Goal: Transaction & Acquisition: Purchase product/service

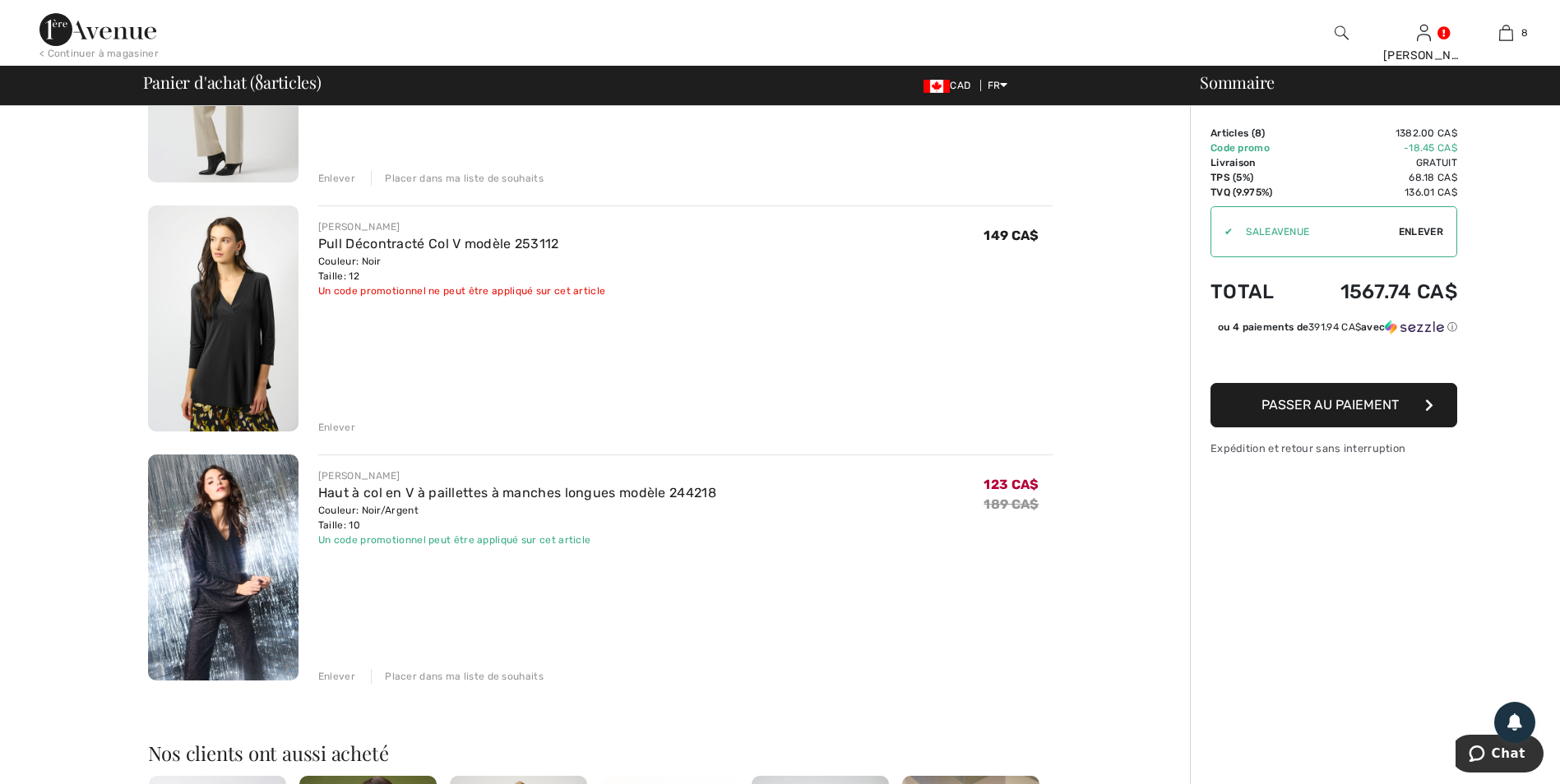
scroll to position [1562, 0]
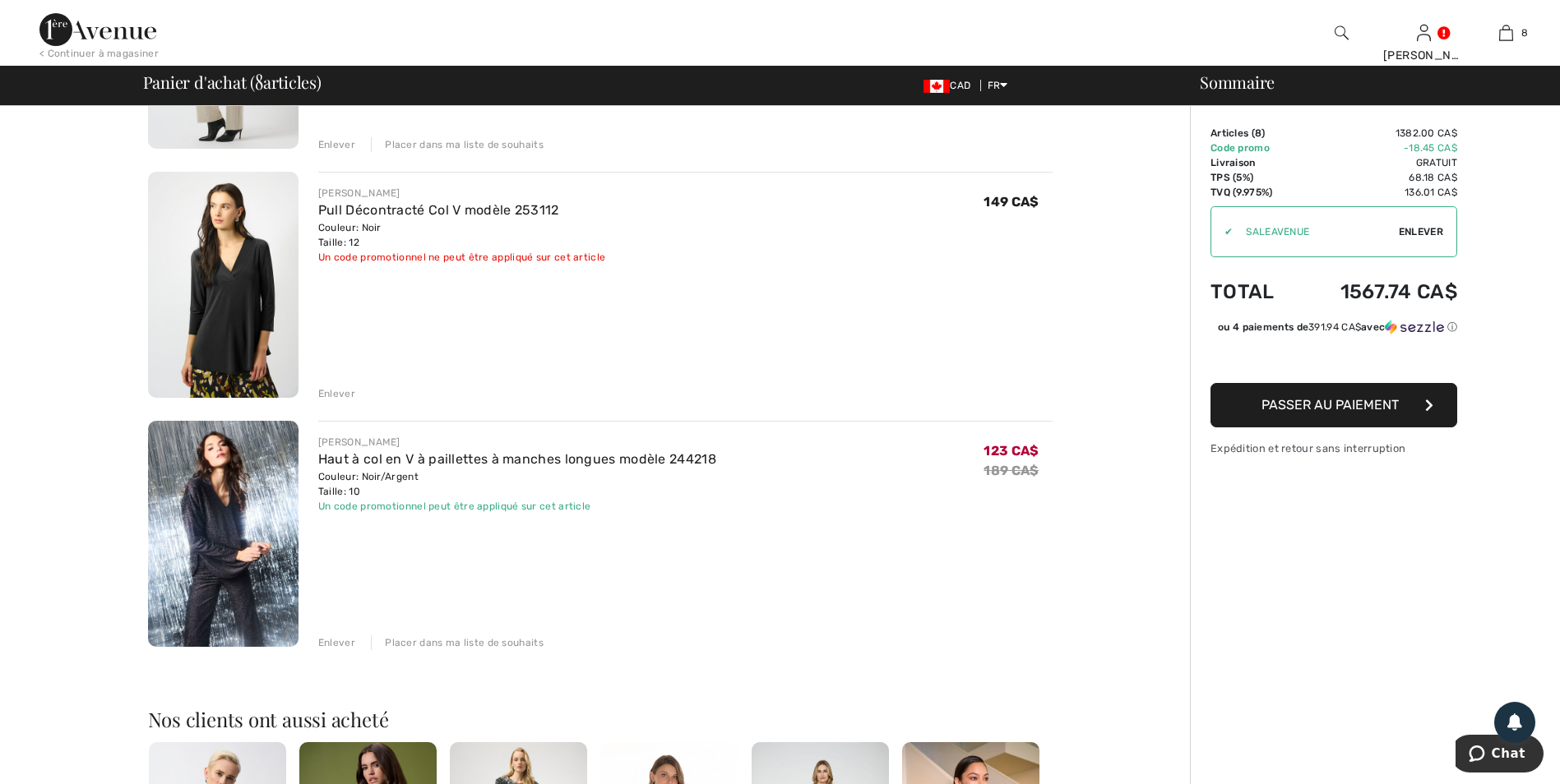
click at [230, 530] on img at bounding box center [223, 534] width 151 height 226
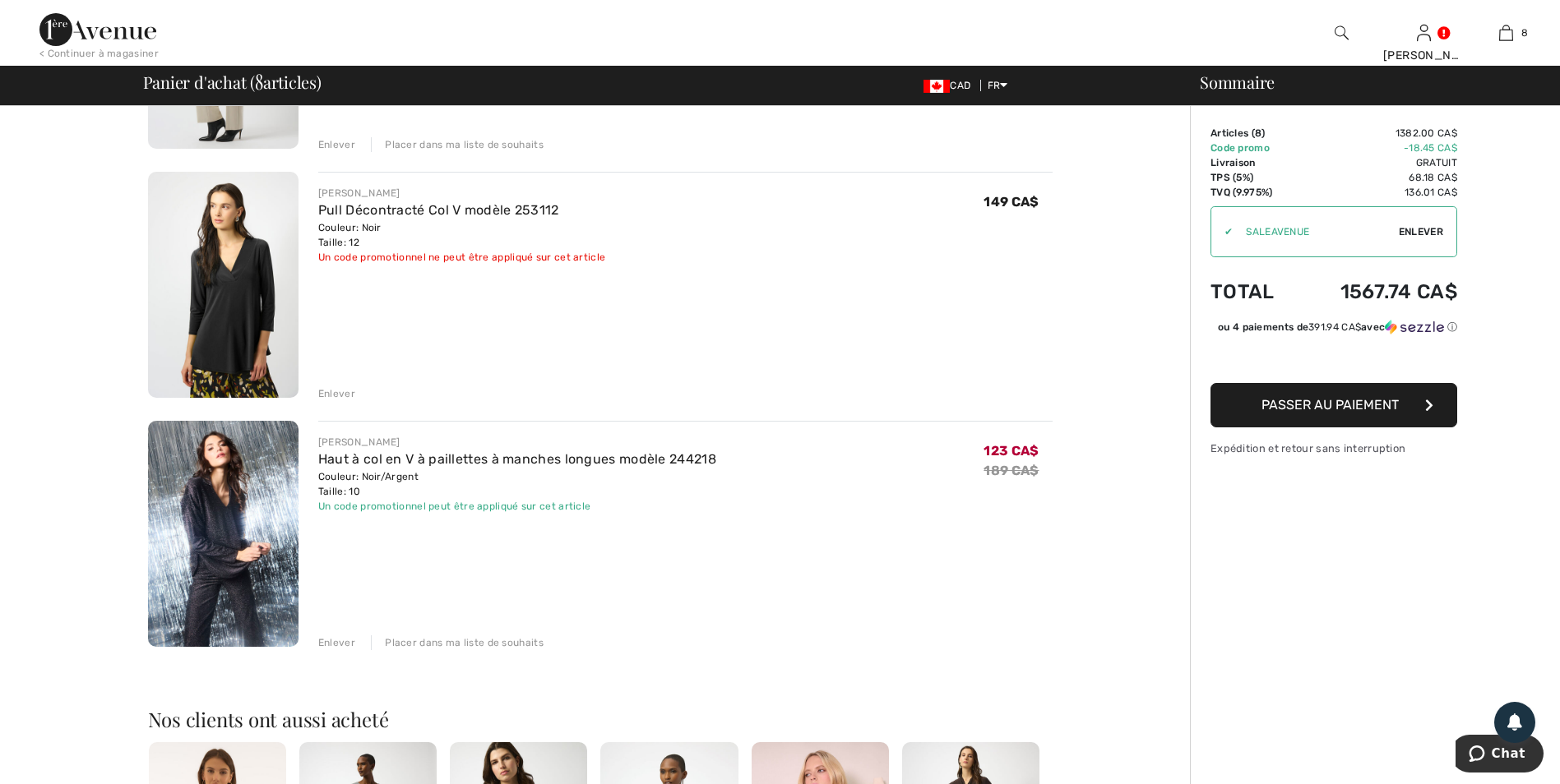
click at [331, 643] on div "Enlever" at bounding box center [337, 642] width 37 height 14
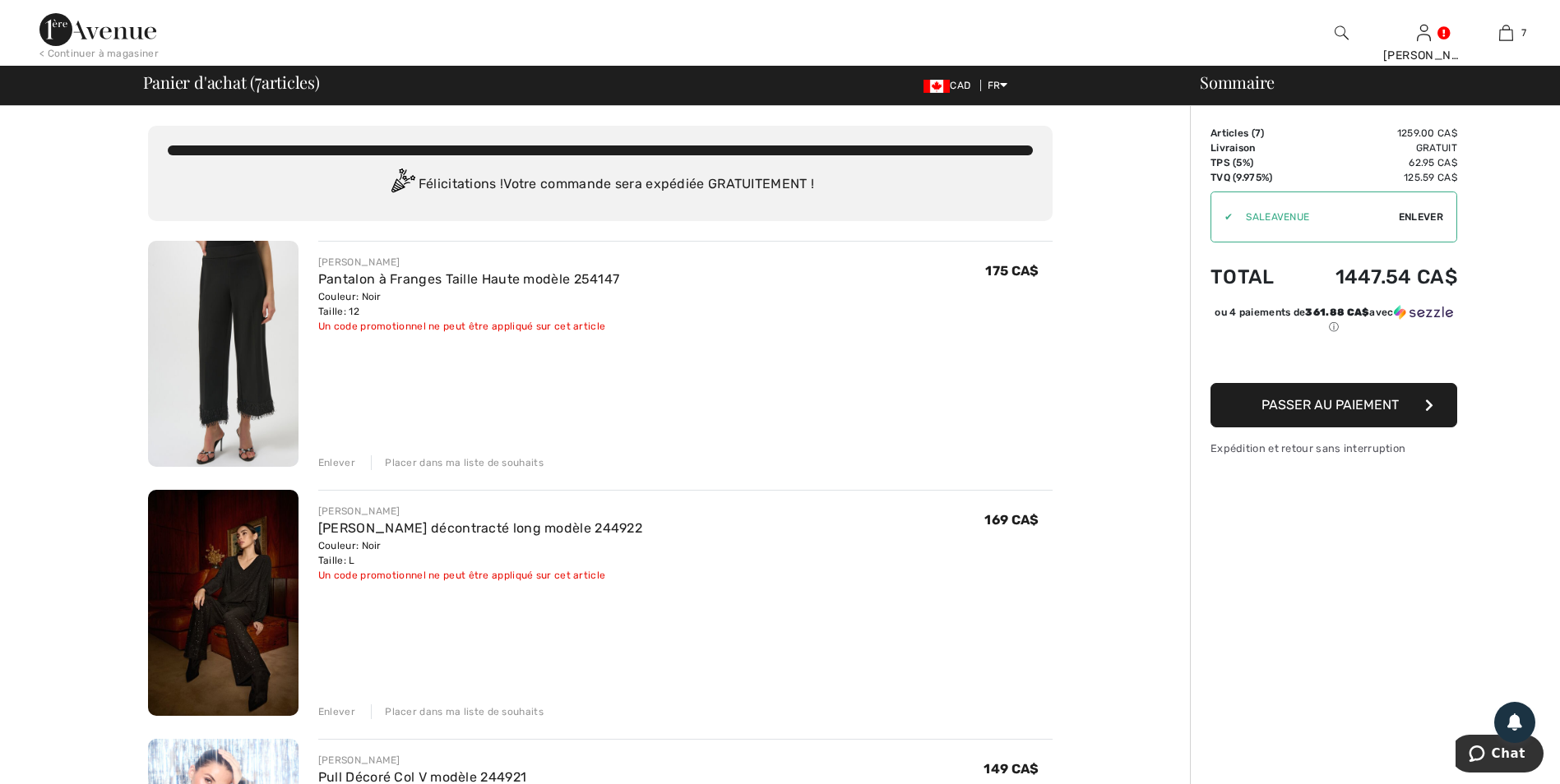
click at [242, 340] on img at bounding box center [223, 354] width 151 height 226
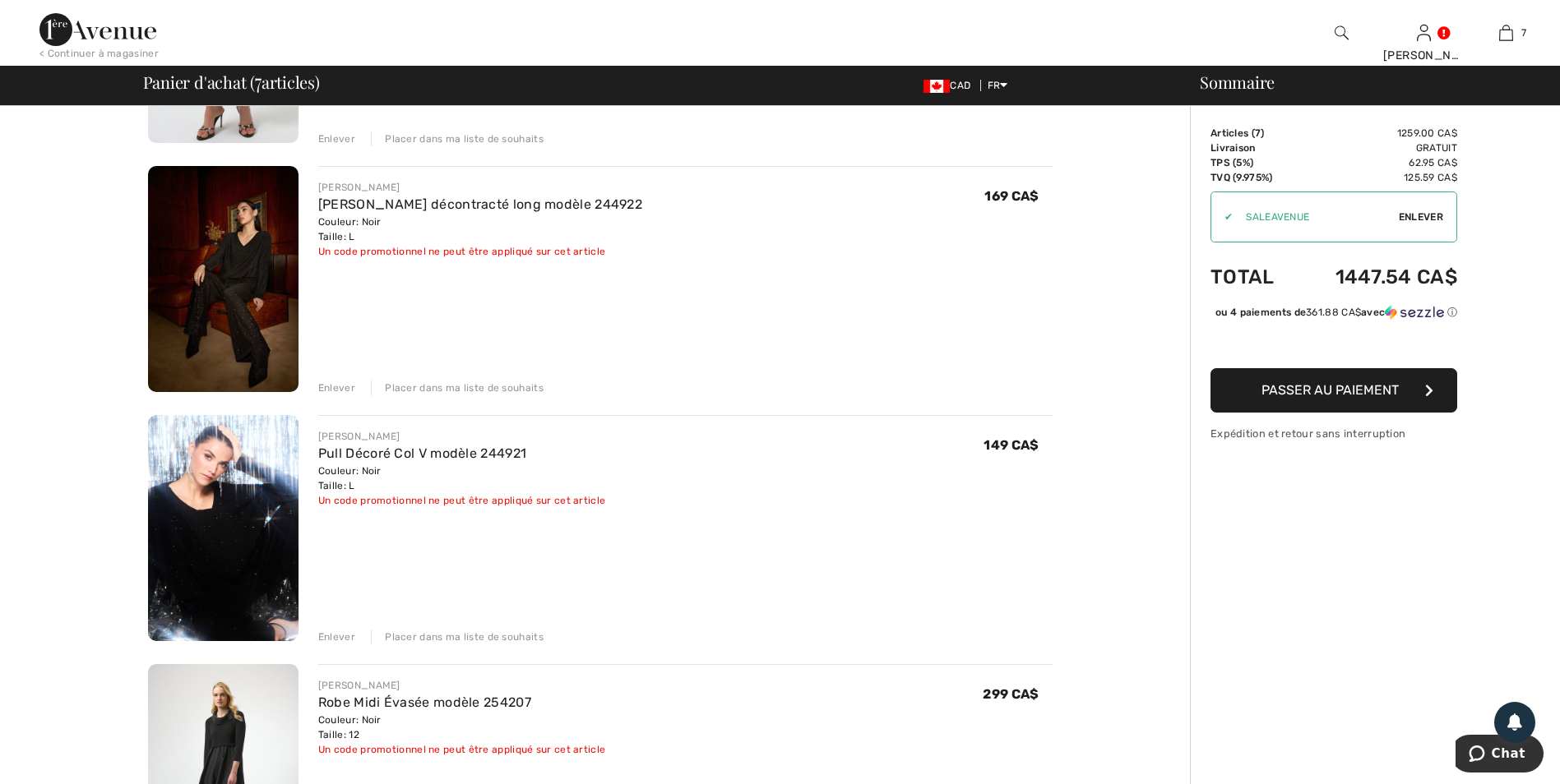
scroll to position [329, 0]
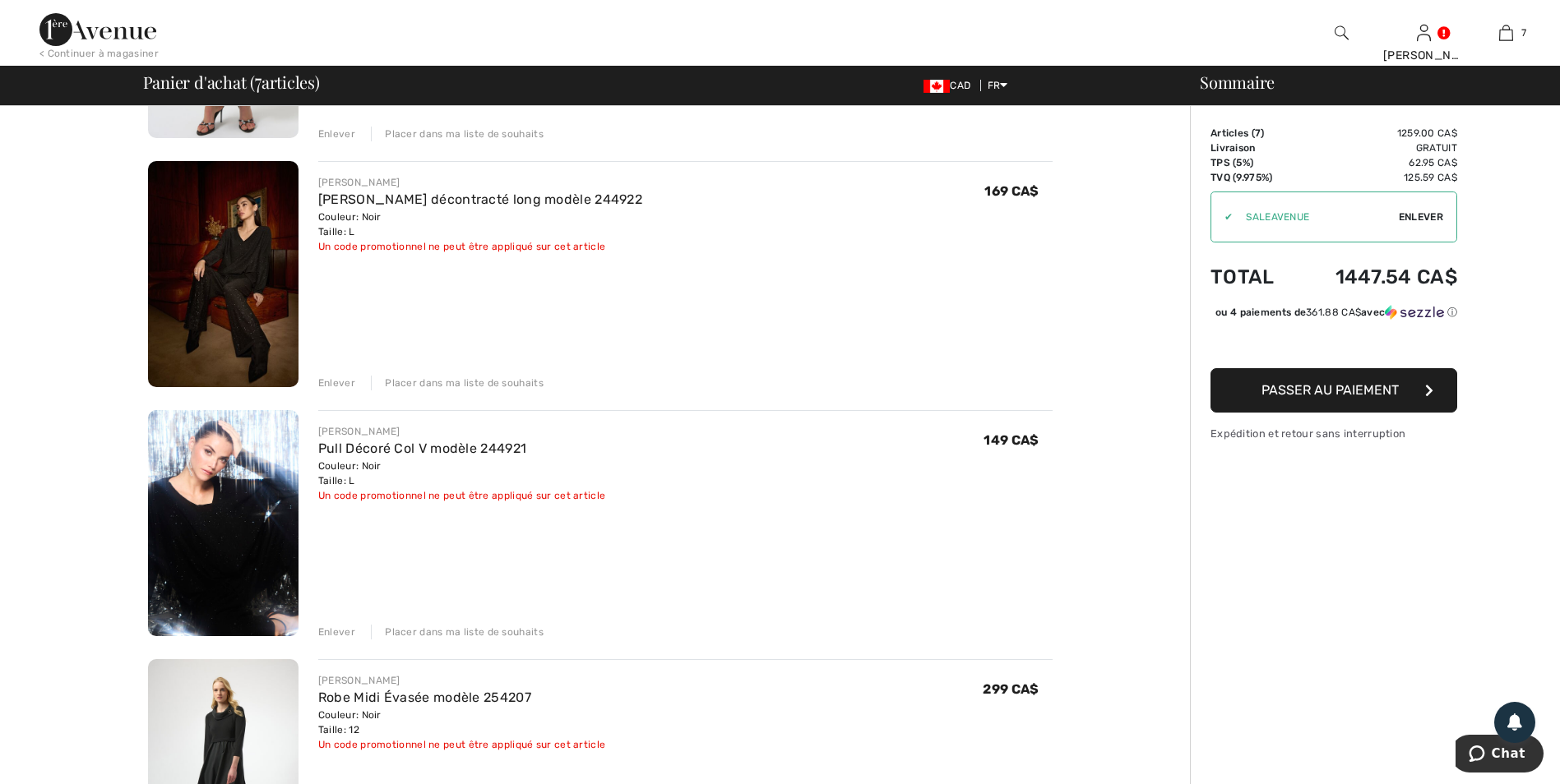
click at [219, 270] on img at bounding box center [223, 275] width 151 height 226
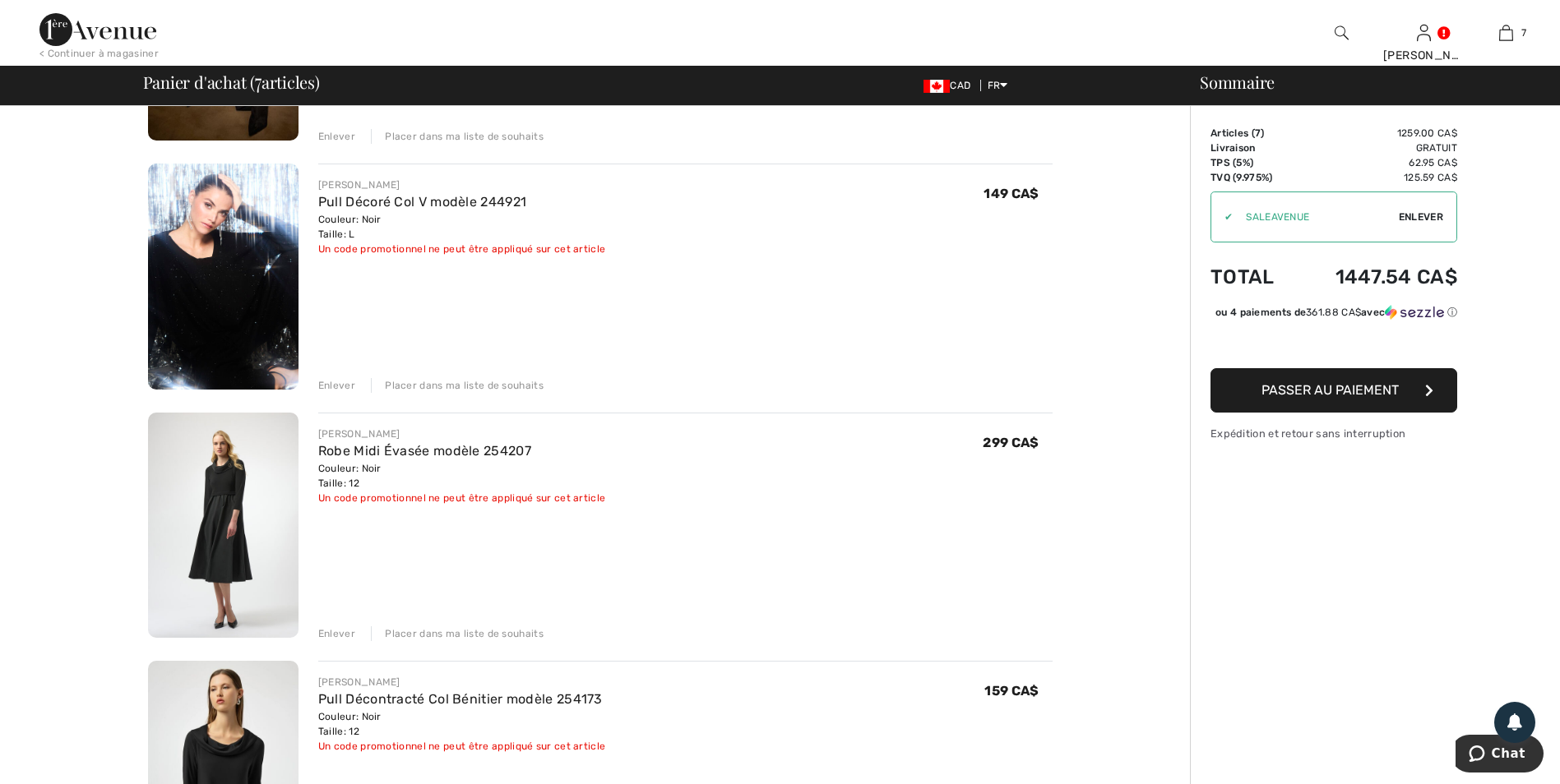
click at [218, 508] on img at bounding box center [223, 526] width 151 height 226
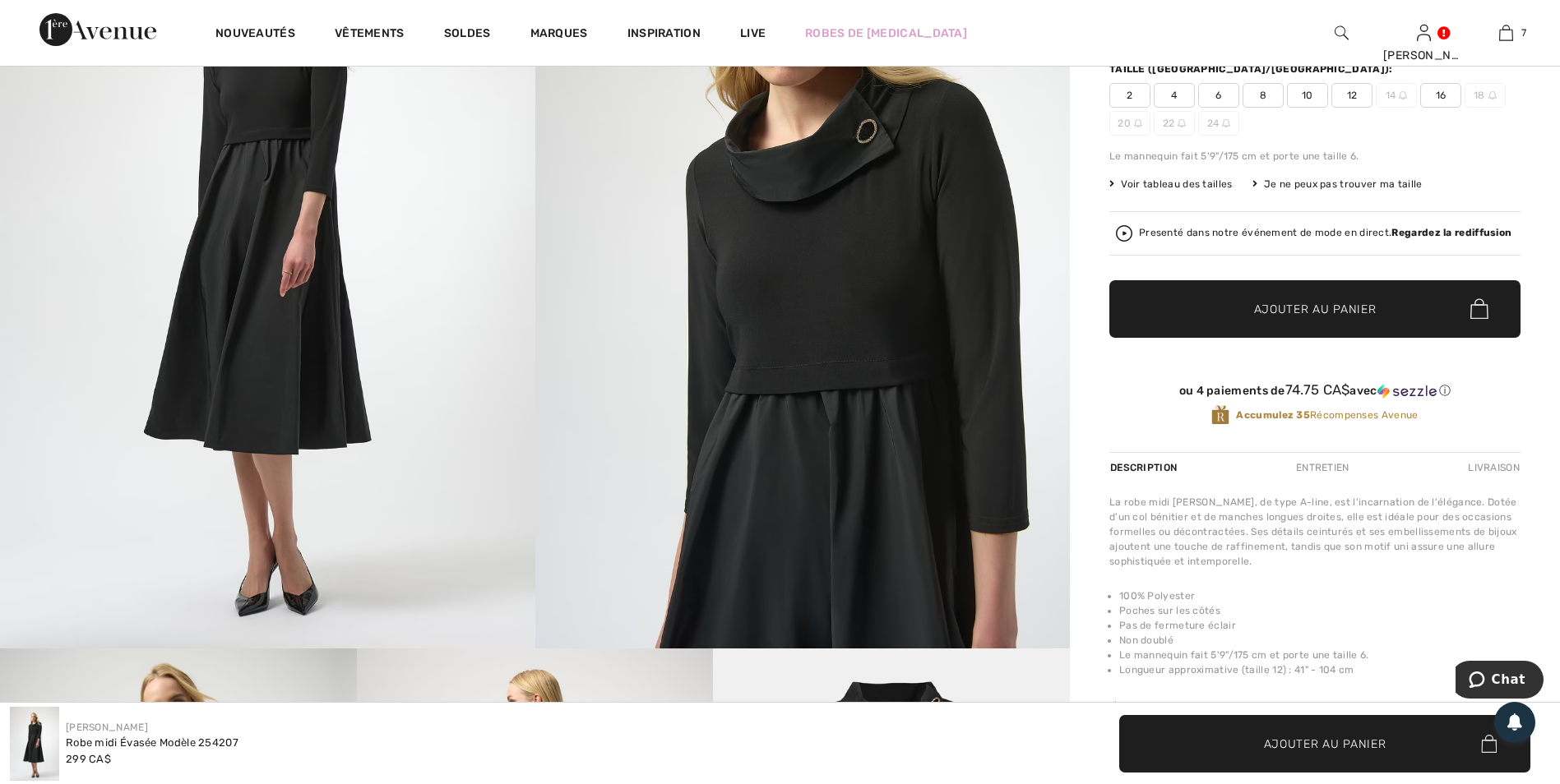
scroll to position [247, 0]
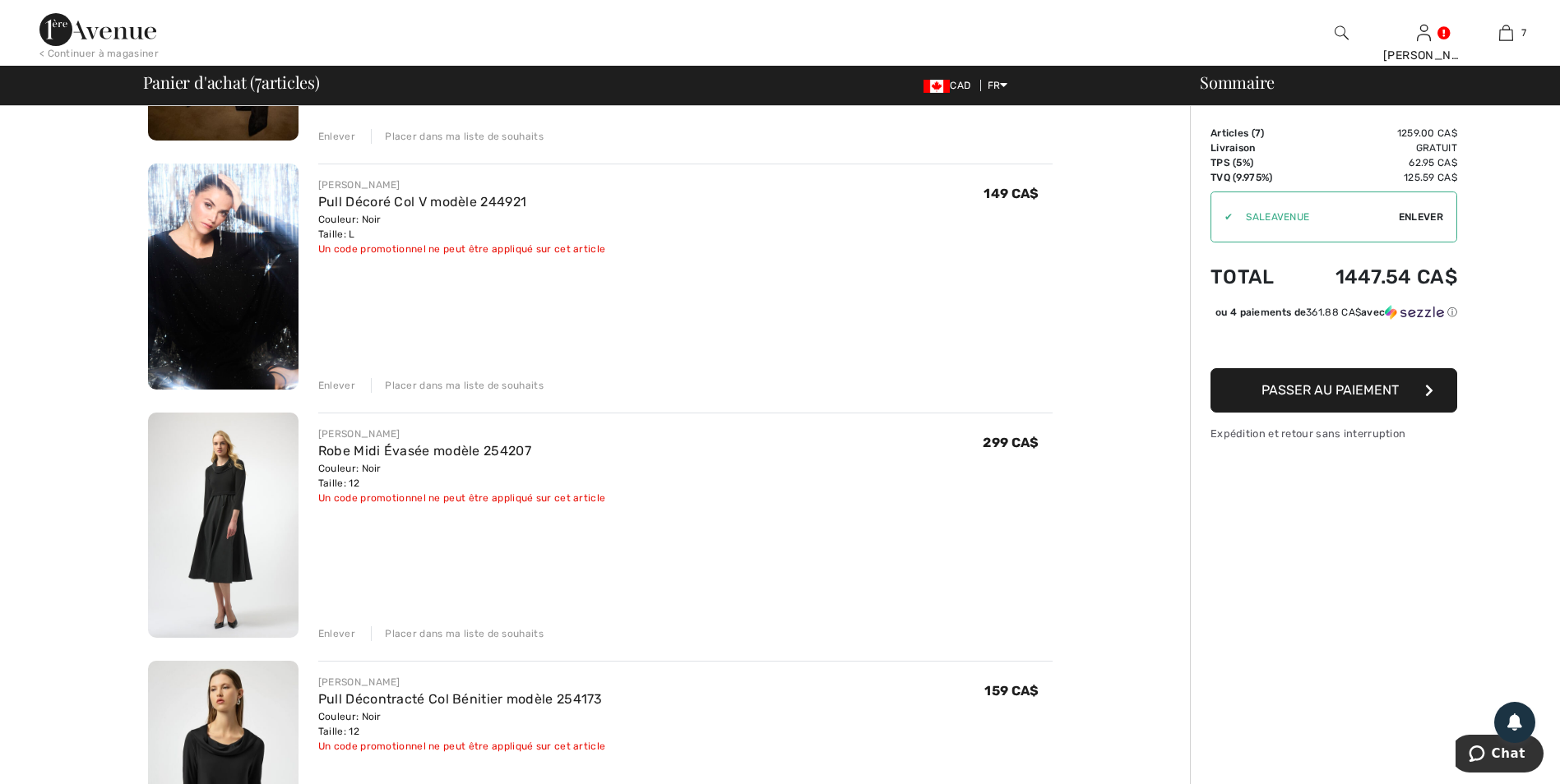
click at [347, 633] on div "Enlever" at bounding box center [337, 633] width 37 height 14
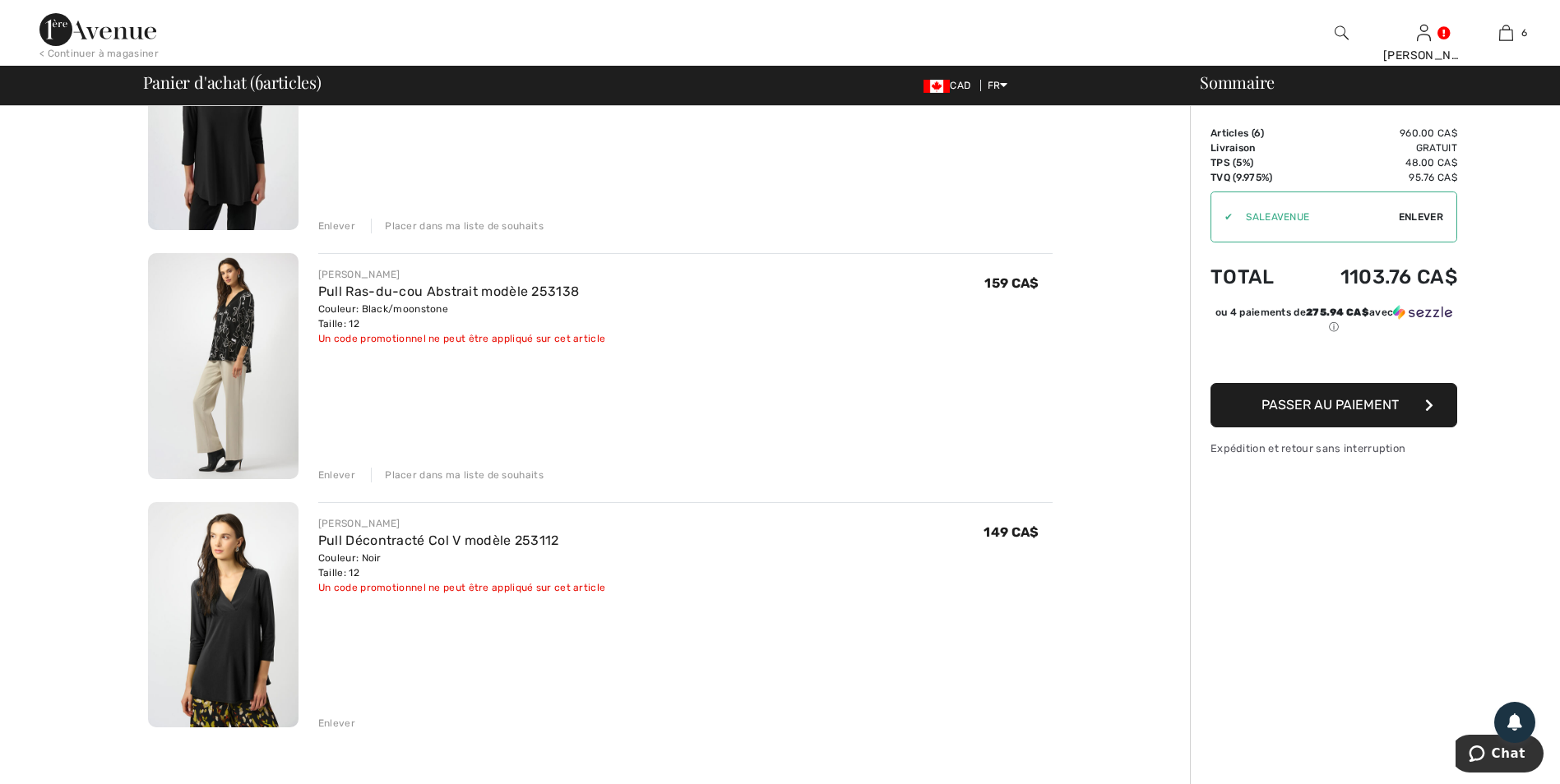
scroll to position [986, 0]
click at [232, 586] on img at bounding box center [223, 612] width 151 height 226
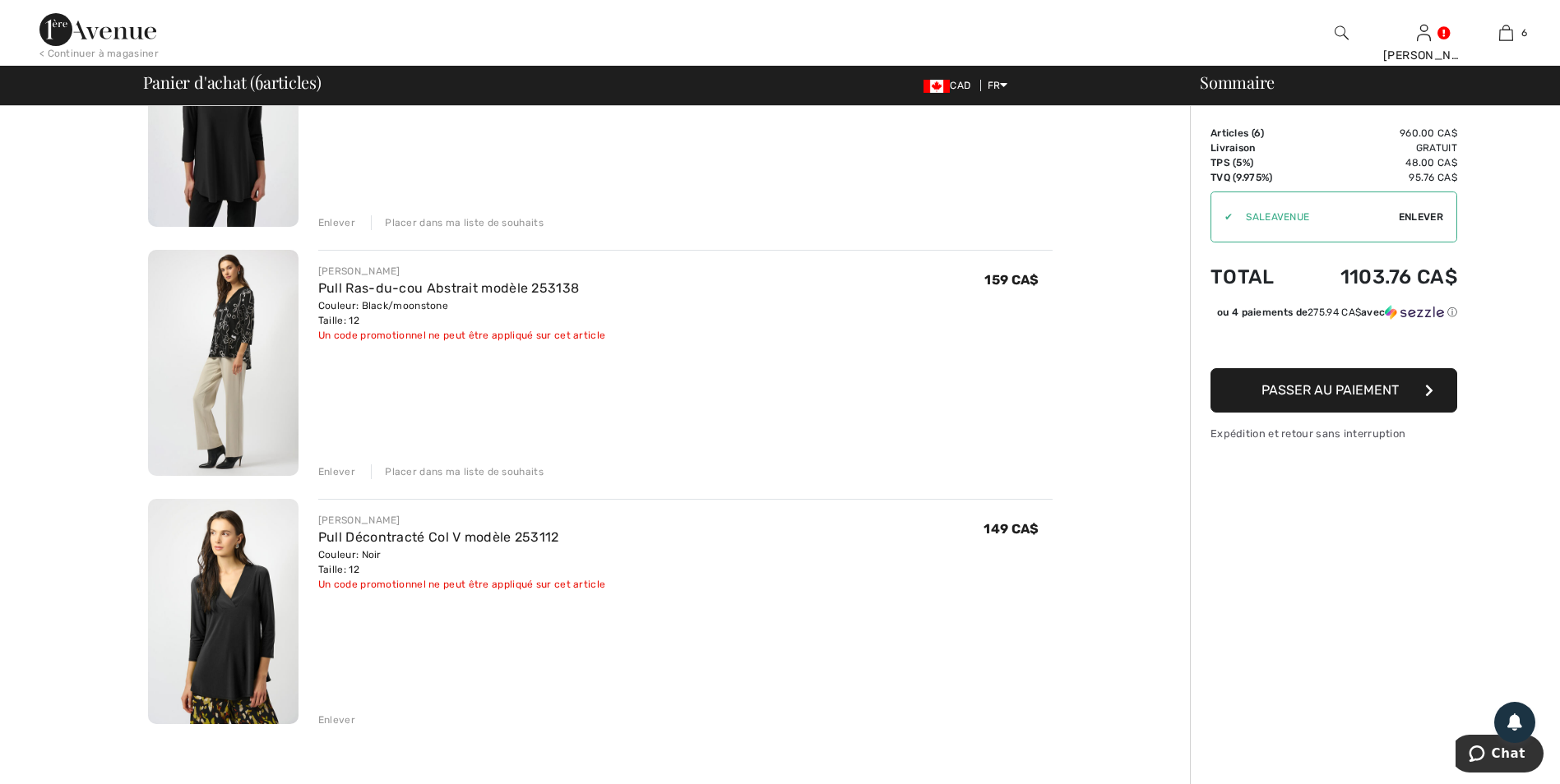
click at [218, 331] on img at bounding box center [223, 363] width 151 height 226
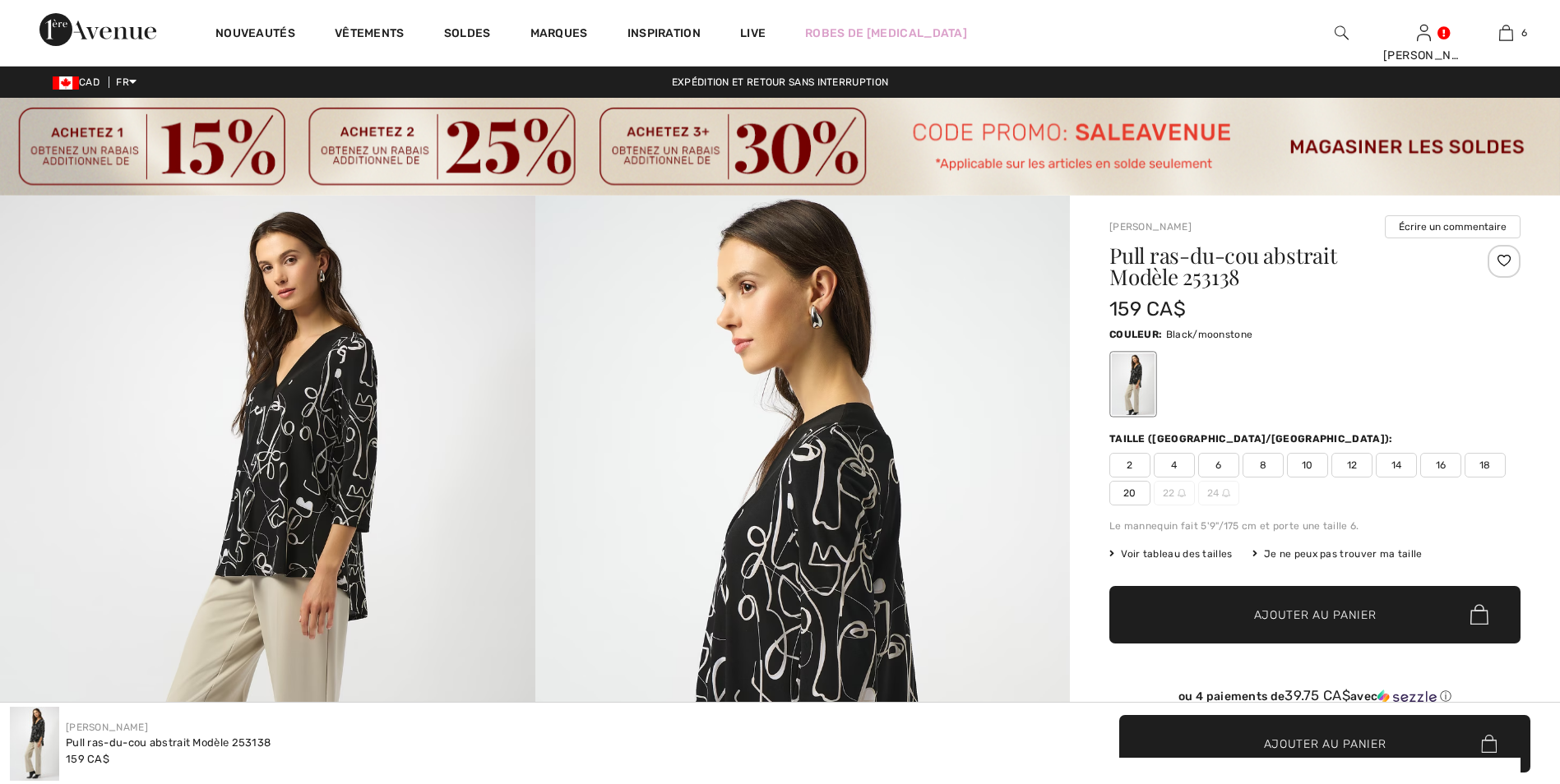
checkbox input "true"
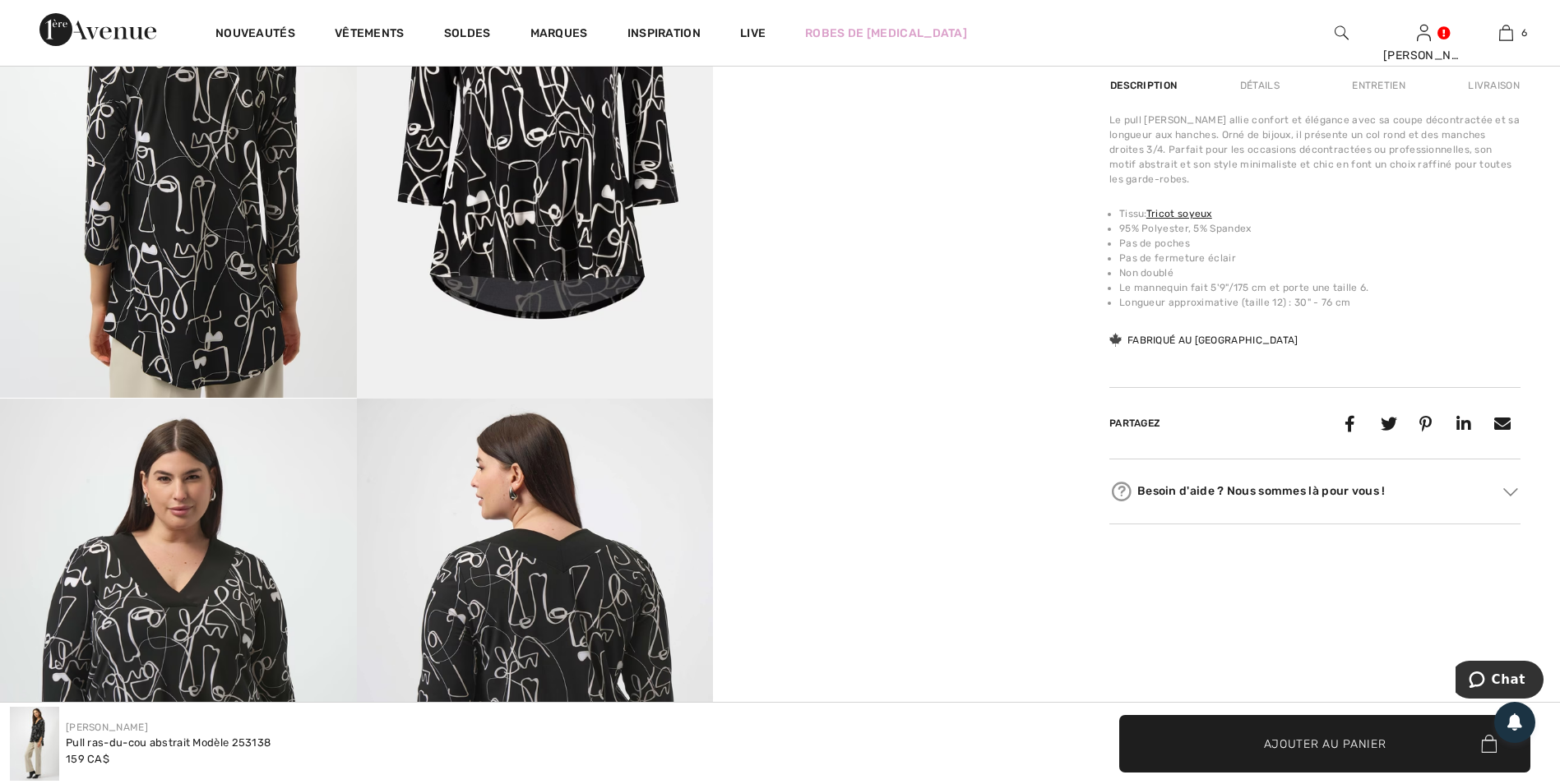
scroll to position [1233, 0]
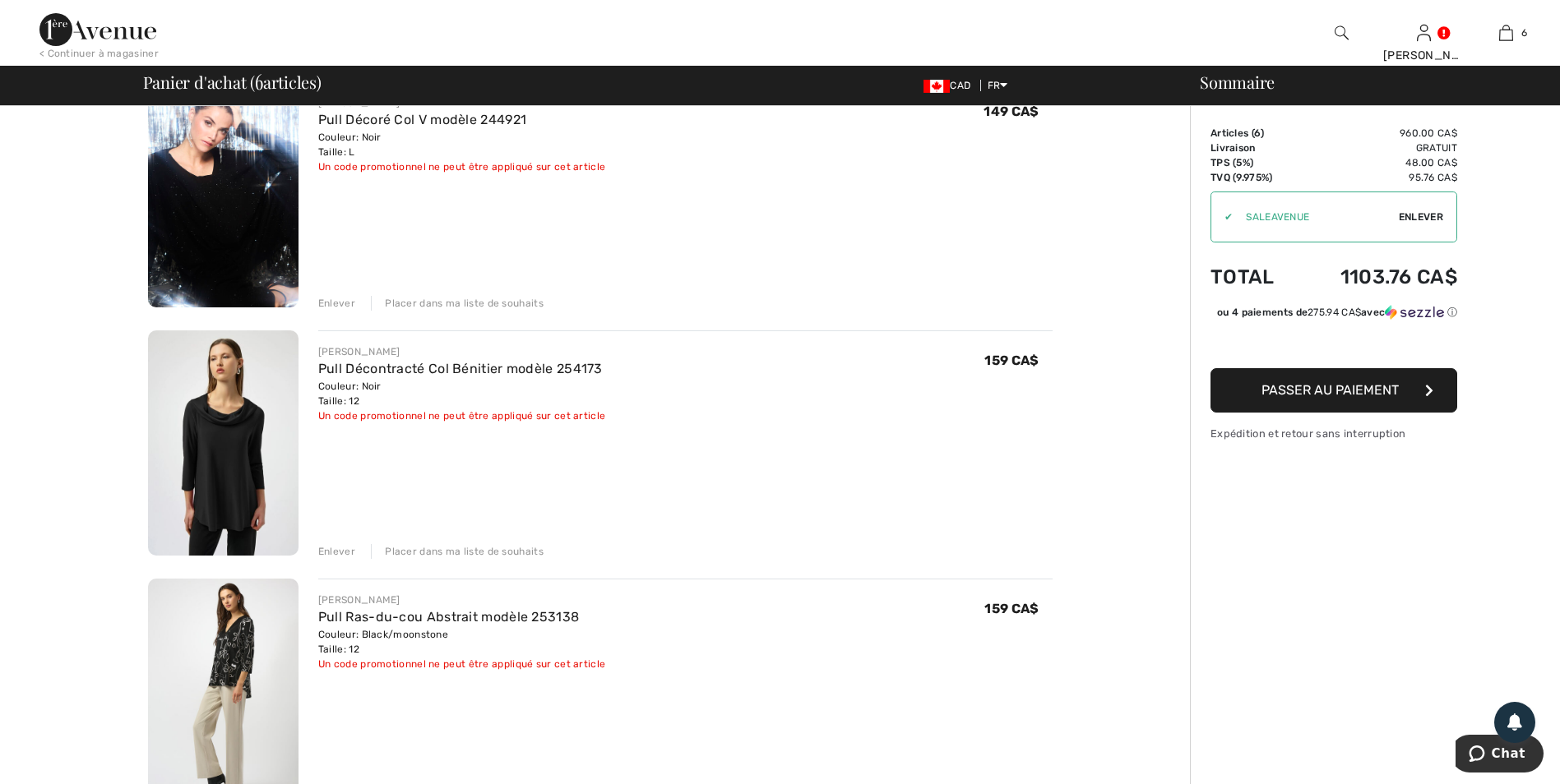
click at [224, 435] on img at bounding box center [223, 444] width 151 height 226
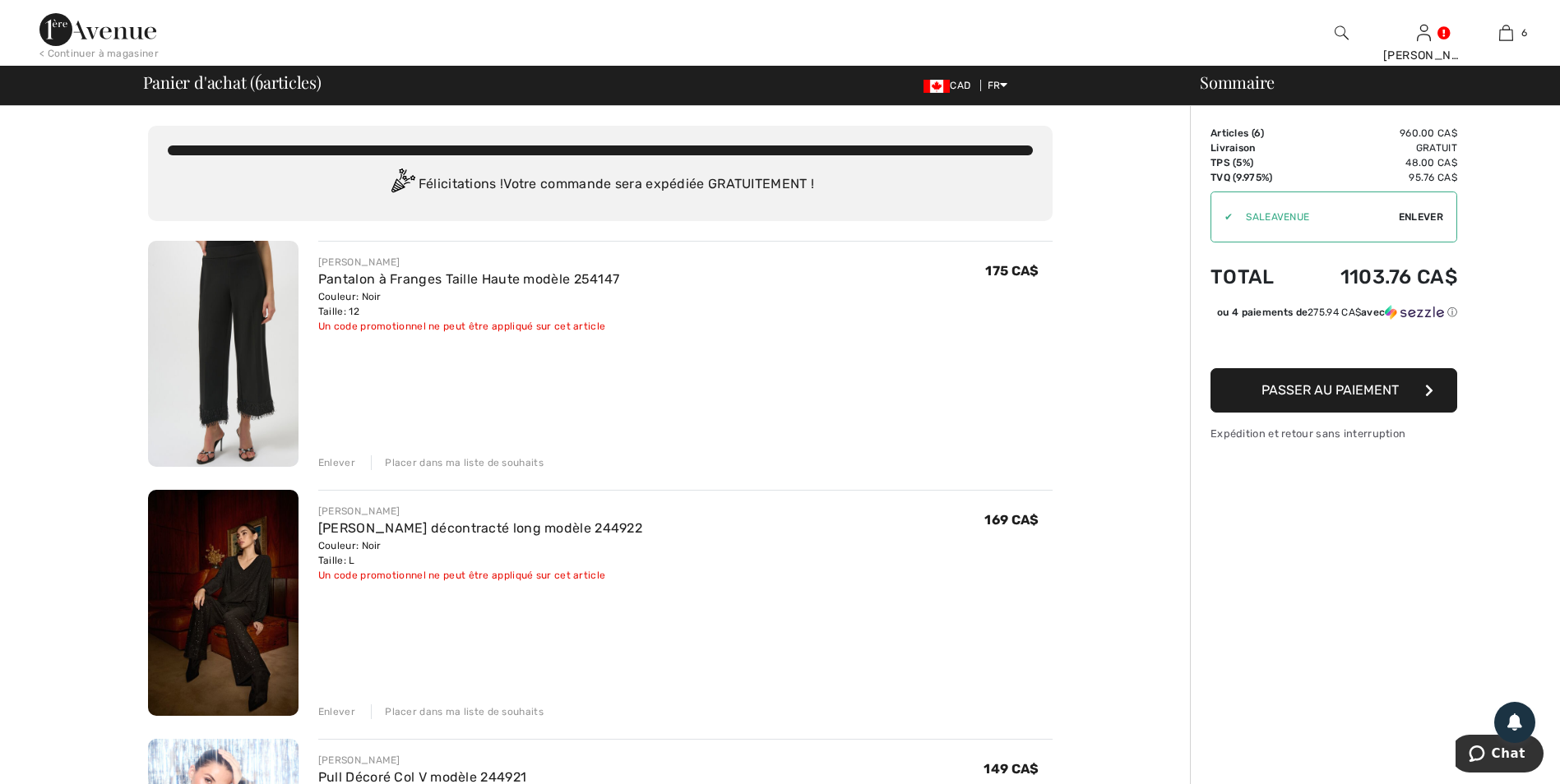
click at [1315, 398] on span "Passer au paiement" at bounding box center [1329, 390] width 137 height 15
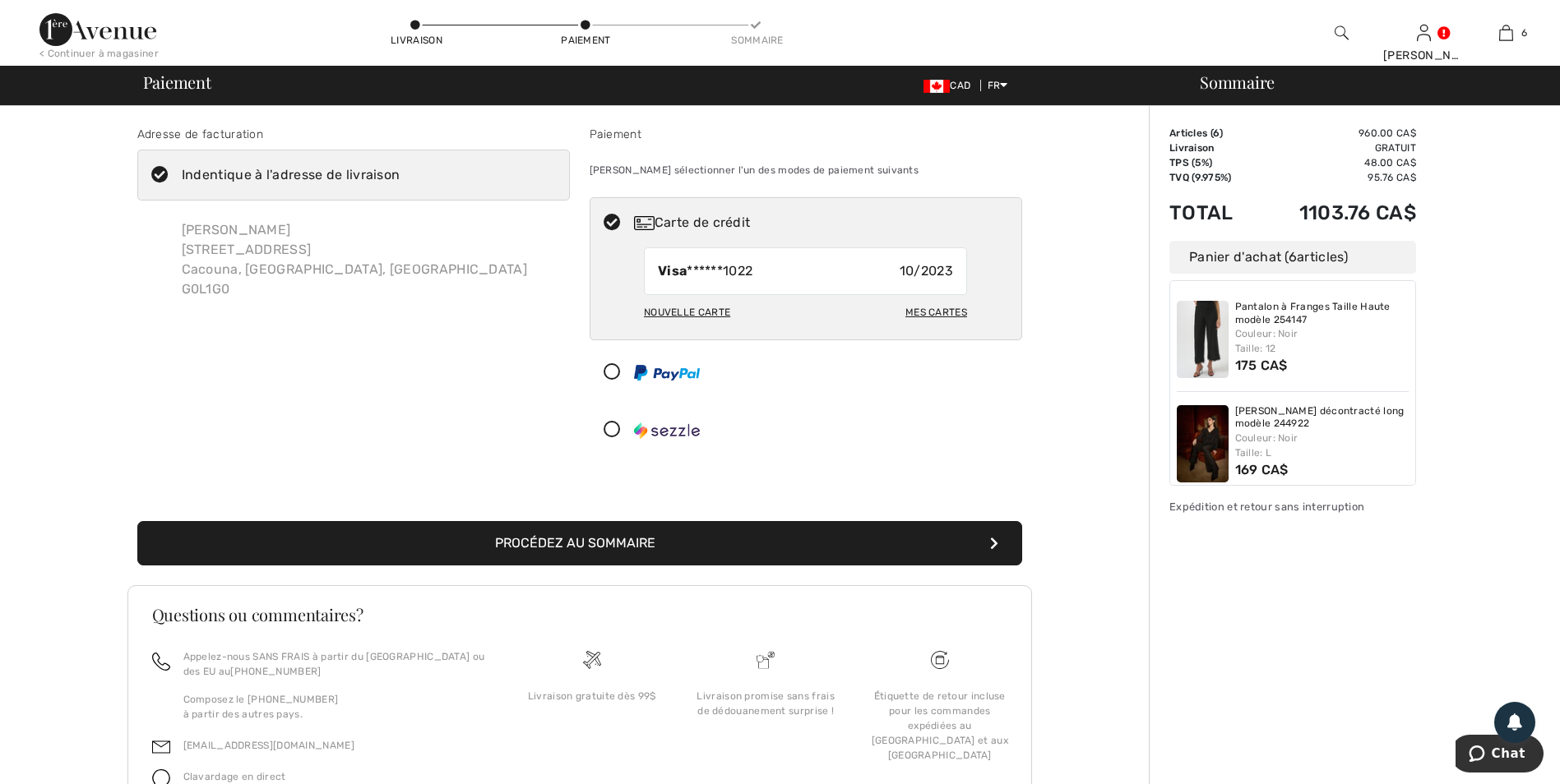
click at [661, 315] on div "Nouvelle carte" at bounding box center [687, 312] width 87 height 28
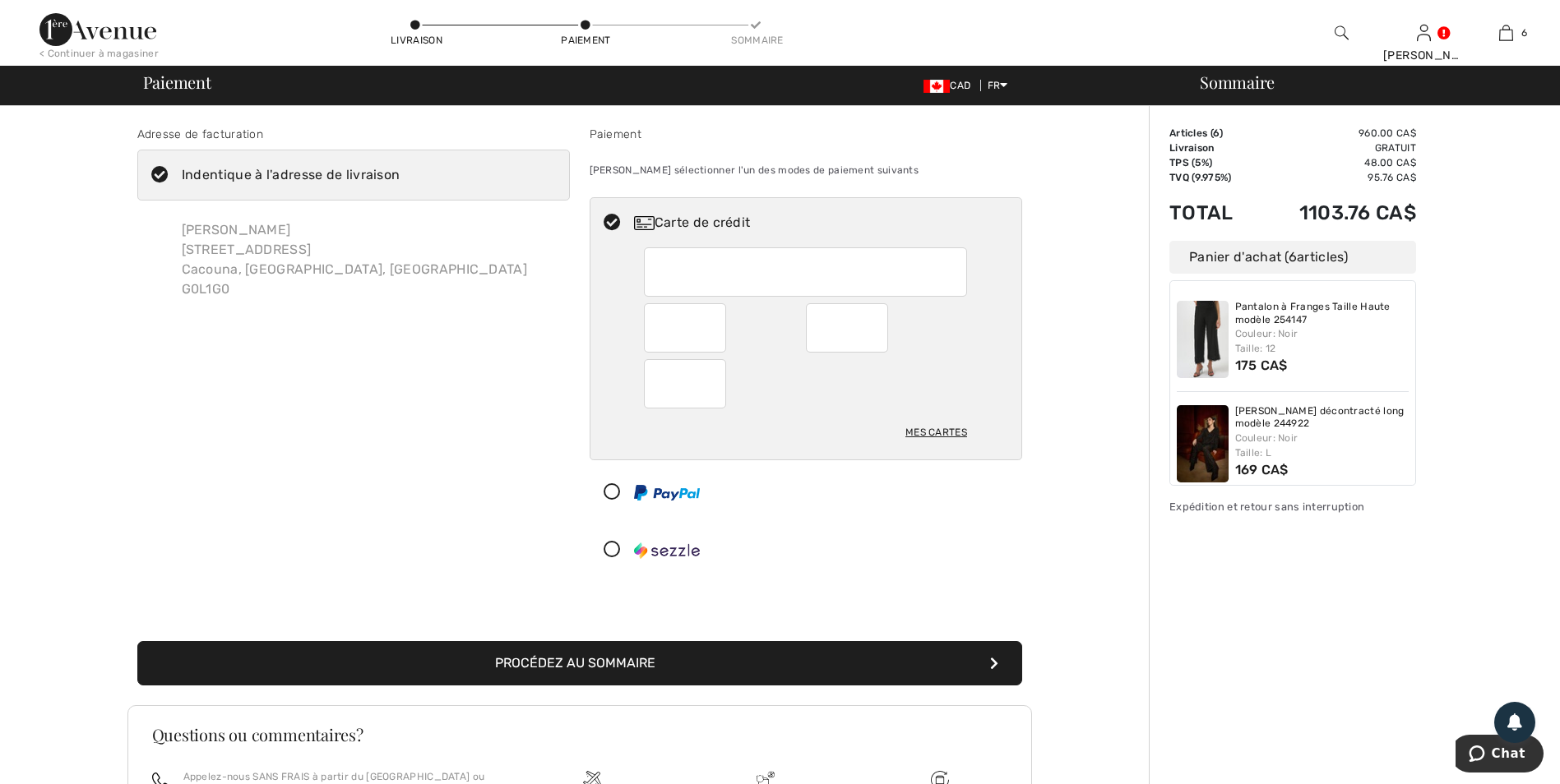
click at [656, 381] on div at bounding box center [685, 384] width 83 height 49
radio input "true"
click at [606, 658] on button "Procédez au sommaire" at bounding box center [579, 663] width 885 height 44
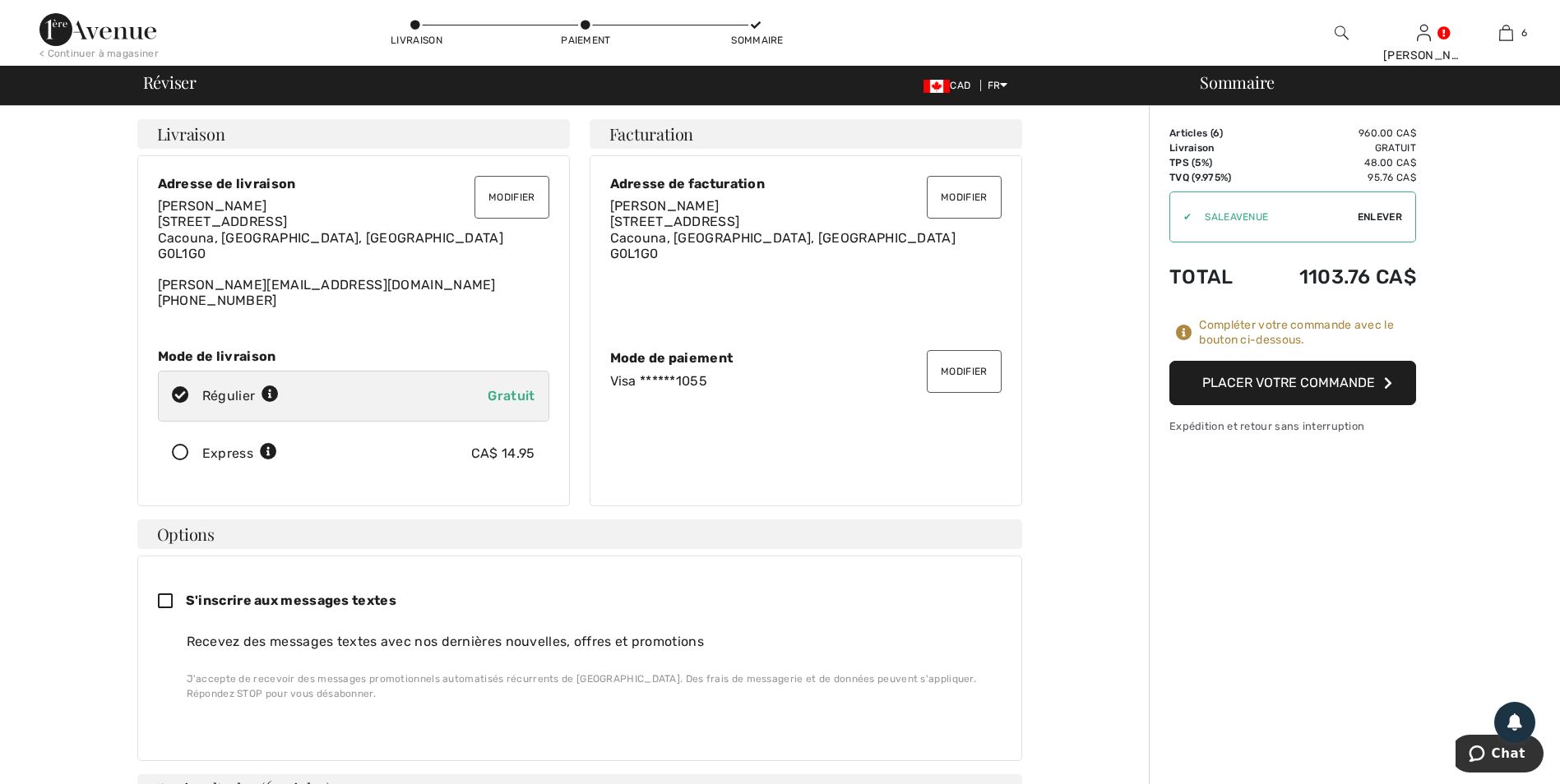
click at [1262, 379] on button "Placer votre commande" at bounding box center [1293, 383] width 247 height 44
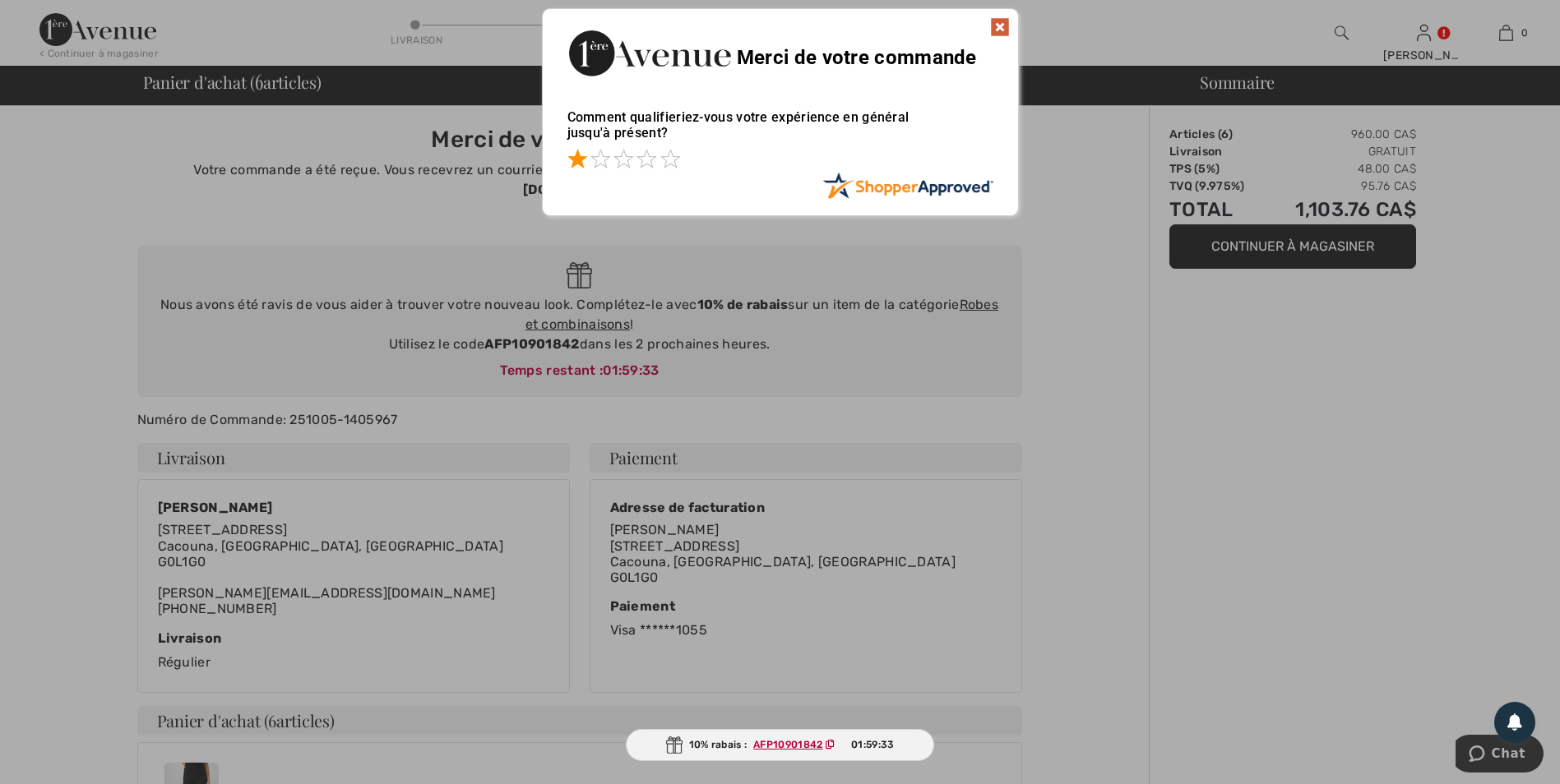
click at [581, 159] on span at bounding box center [577, 158] width 20 height 20
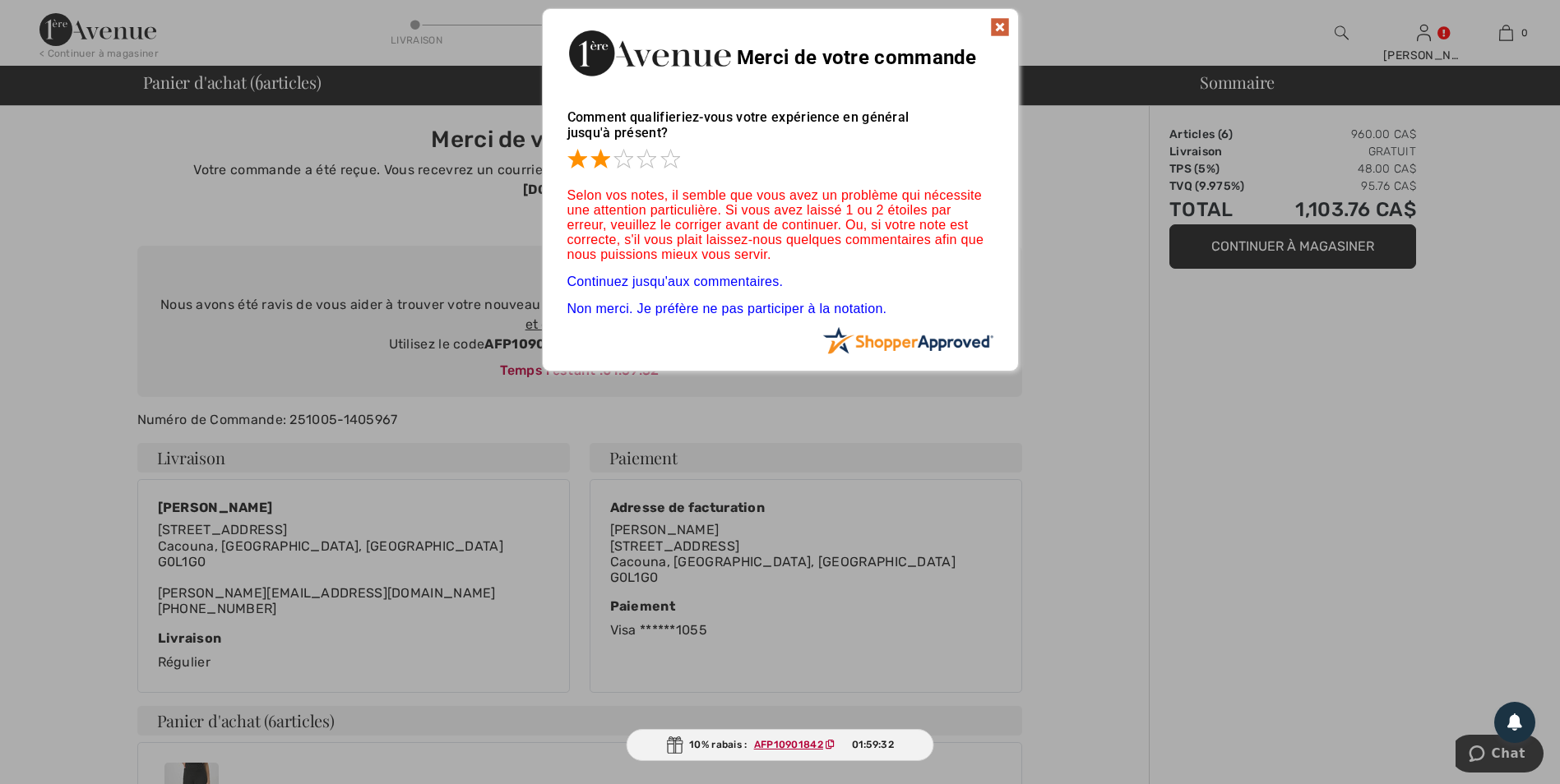
click at [604, 160] on span at bounding box center [600, 158] width 20 height 20
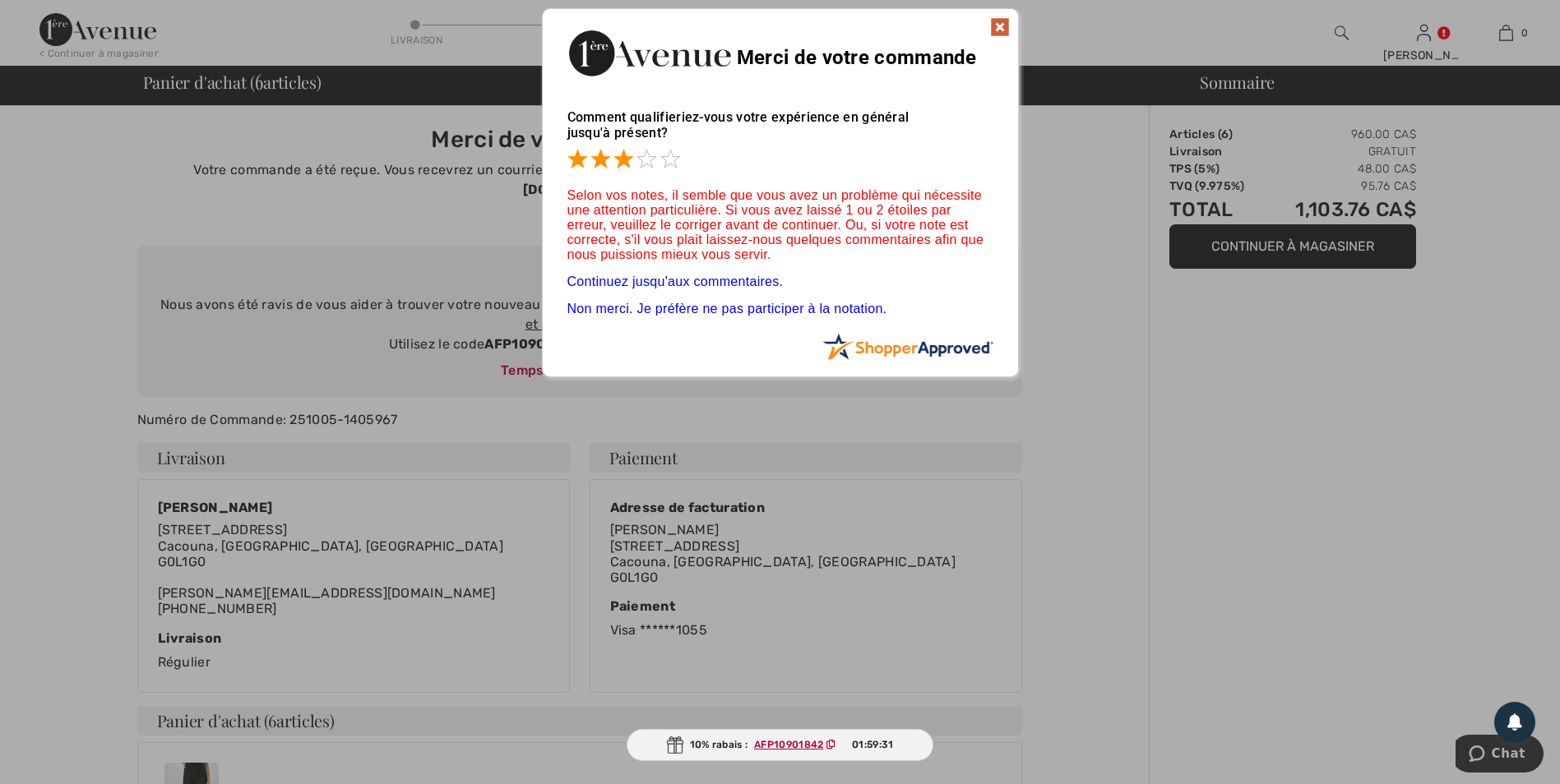
click at [623, 162] on span at bounding box center [623, 158] width 20 height 20
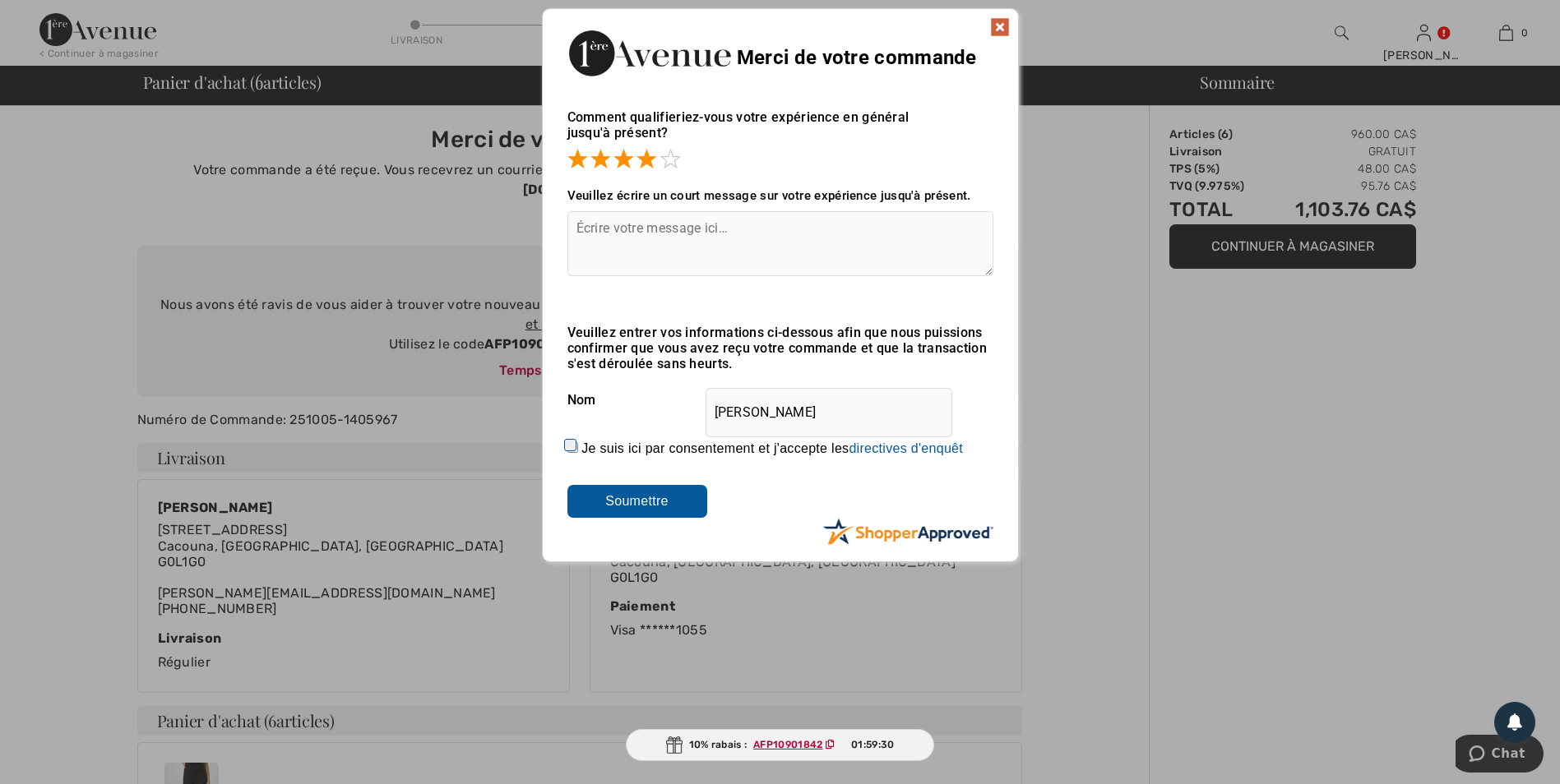
click at [643, 161] on span at bounding box center [646, 158] width 20 height 20
click at [666, 162] on span at bounding box center [669, 158] width 20 height 20
click at [652, 497] on input "Soumettre" at bounding box center [637, 501] width 139 height 33
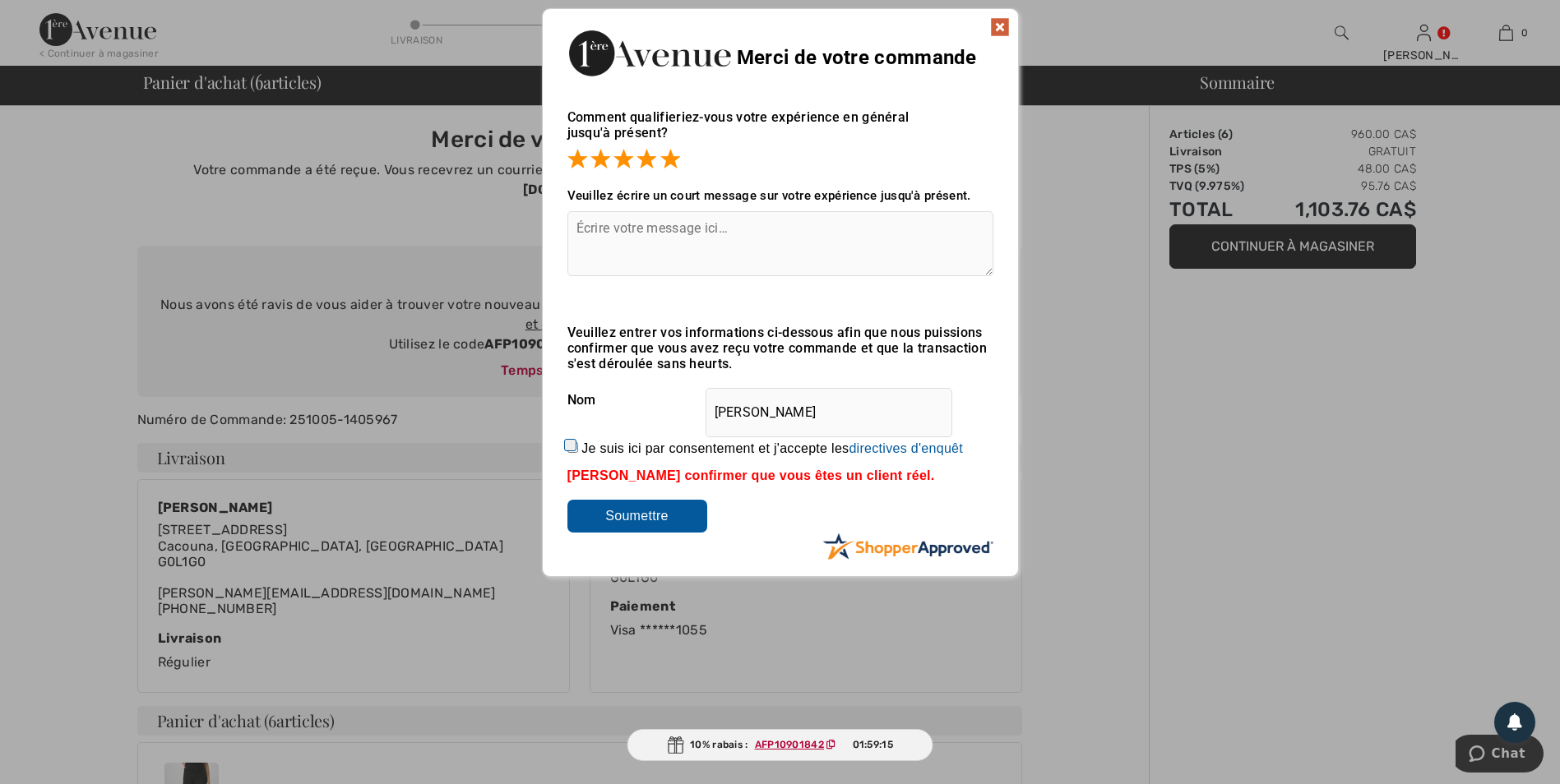
click at [571, 446] on input "Je suis ici par consentement et j'accepte les En soumettant une évaluation, vou…" at bounding box center [572, 447] width 11 height 11
checkbox input "true"
click at [618, 520] on input "Soumettre" at bounding box center [637, 516] width 139 height 33
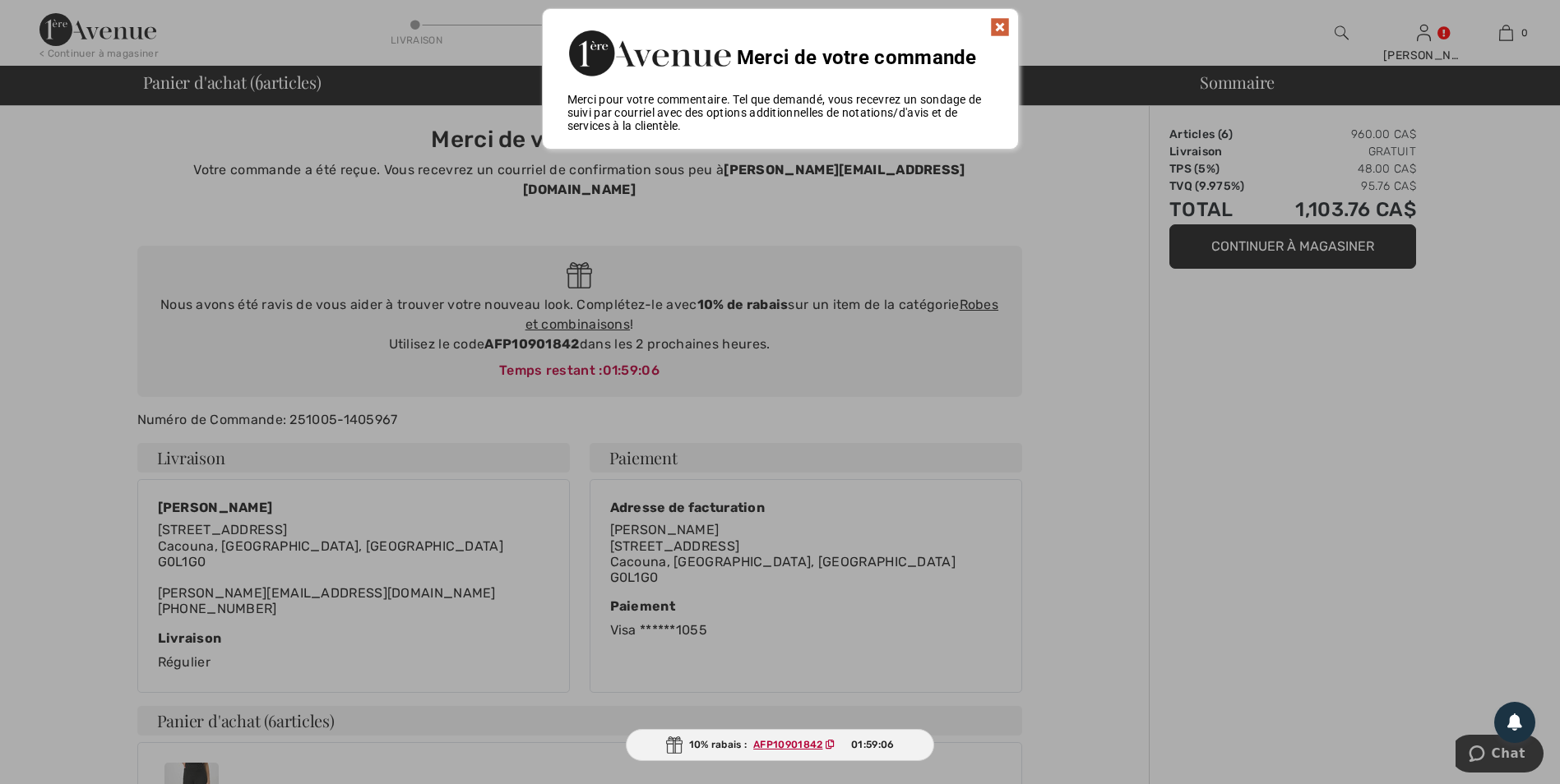
click at [1002, 22] on img at bounding box center [999, 26] width 20 height 20
